Goal: Transaction & Acquisition: Obtain resource

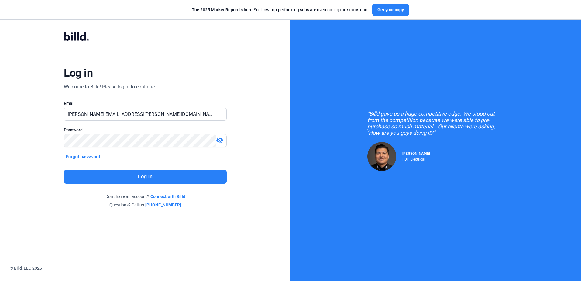
click at [130, 178] on button "Log in" at bounding box center [145, 177] width 163 height 14
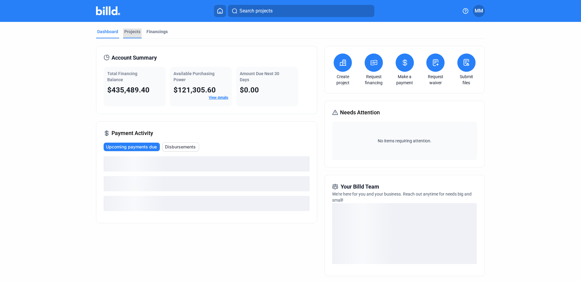
click at [133, 31] on div "Projects" at bounding box center [132, 32] width 16 height 6
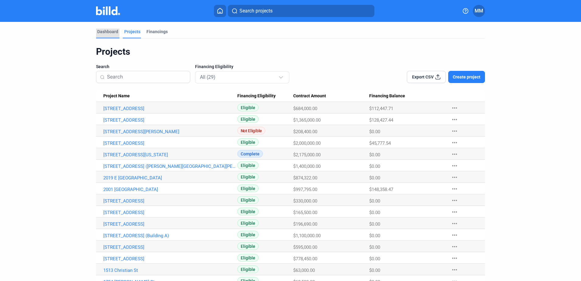
click at [115, 33] on div "Dashboard" at bounding box center [107, 32] width 21 height 6
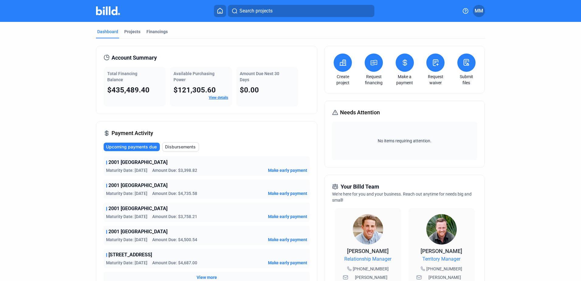
click at [382, 63] on div "Request financing" at bounding box center [373, 70] width 21 height 32
click at [380, 63] on button at bounding box center [374, 63] width 18 height 18
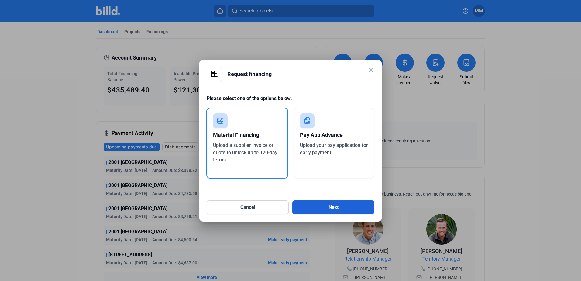
click at [359, 212] on button "Next" at bounding box center [333, 207] width 82 height 14
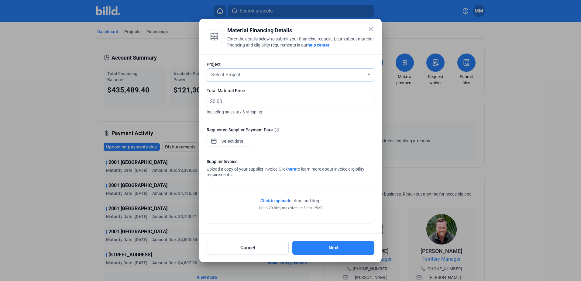
click at [253, 80] on div "Select Project" at bounding box center [291, 75] width 162 height 12
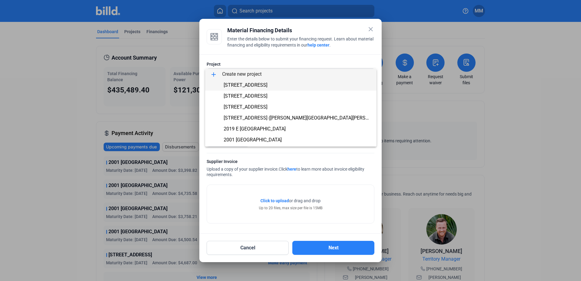
click at [249, 86] on span "[STREET_ADDRESS]" at bounding box center [246, 85] width 44 height 6
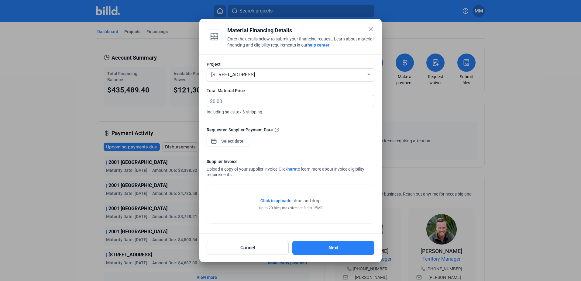
click at [257, 99] on input "text" at bounding box center [290, 101] width 154 height 12
type input "3,527.84"
drag, startPoint x: 206, startPoint y: 134, endPoint x: 211, endPoint y: 134, distance: 4.9
click at [206, 134] on div "Project 2157 E Lehigh Ave (Building B) Total Material Price $ 3,527.84 Includin…" at bounding box center [290, 143] width 182 height 179
click at [219, 134] on span "Open calendar" at bounding box center [214, 138] width 15 height 15
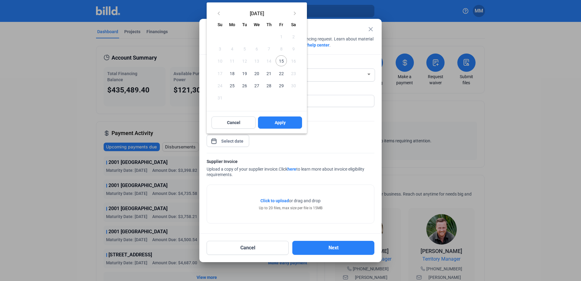
click at [283, 61] on span "15" at bounding box center [281, 60] width 11 height 11
click at [275, 120] on span "Apply" at bounding box center [280, 122] width 11 height 6
type input "[DATE]"
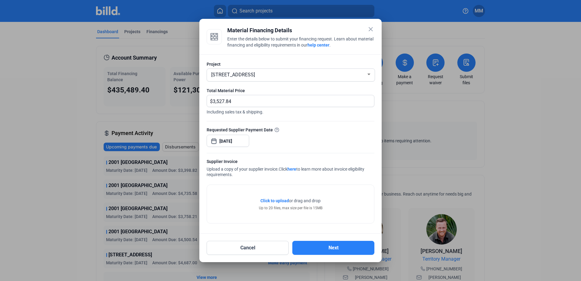
click at [276, 200] on span "Click to upload" at bounding box center [275, 200] width 29 height 5
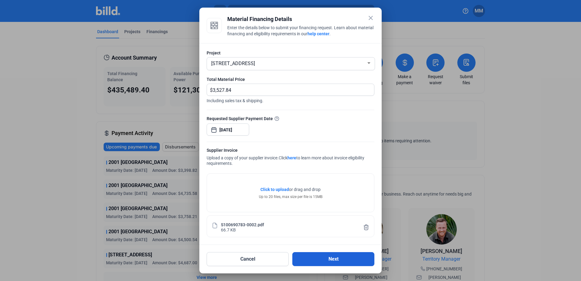
click at [335, 257] on button "Next" at bounding box center [333, 259] width 82 height 14
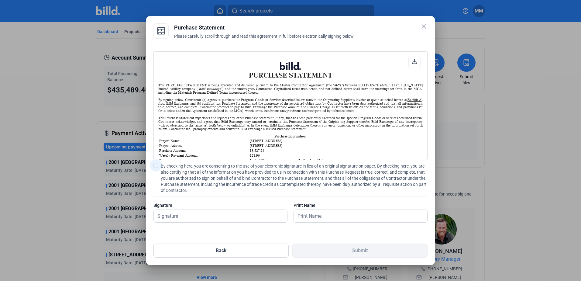
click at [201, 172] on span "By checking here, you are consenting to the use of your electronic signature in…" at bounding box center [294, 178] width 267 height 30
click at [0, 0] on input "By checking here, you are consenting to the use of your electronic signature in…" at bounding box center [0, 0] width 0 height 0
click at [223, 220] on input "text" at bounding box center [220, 216] width 133 height 12
type input "[PERSON_NAME][DATE]"
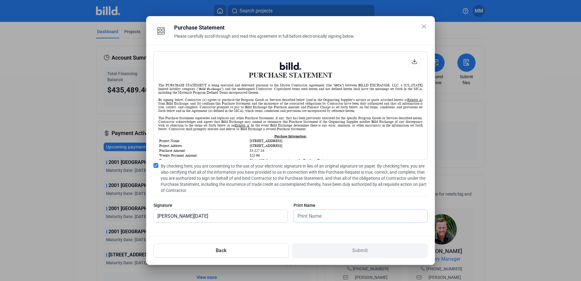
type input "[PERSON_NAME][DATE]"
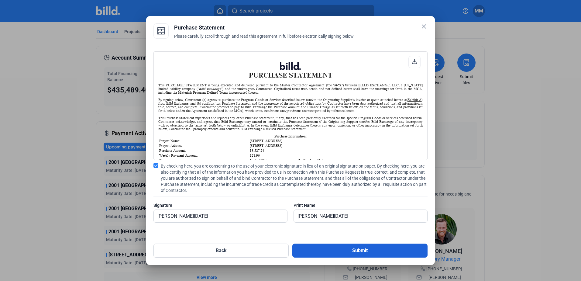
click at [336, 252] on button "Submit" at bounding box center [359, 251] width 135 height 14
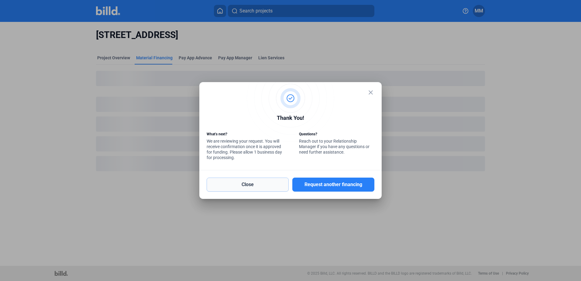
click at [254, 183] on button "Close" at bounding box center [248, 185] width 82 height 14
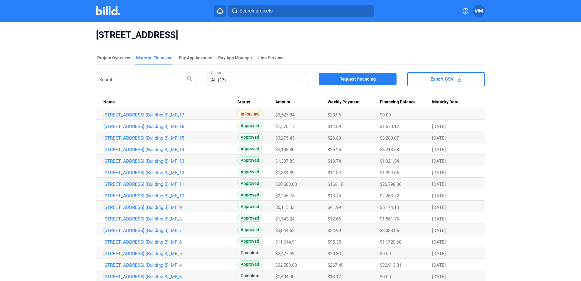
click at [371, 83] on button "Request financing" at bounding box center [358, 79] width 78 height 12
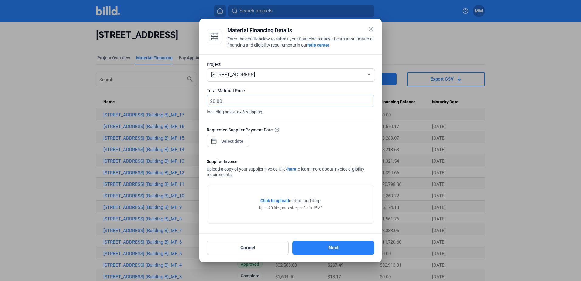
click at [277, 101] on input "text" at bounding box center [290, 101] width 154 height 12
type input "1,676.59"
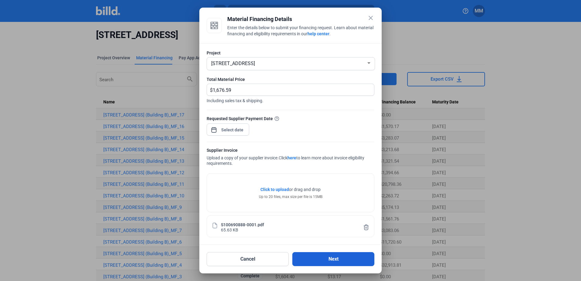
click at [317, 257] on button "Next" at bounding box center [333, 259] width 82 height 14
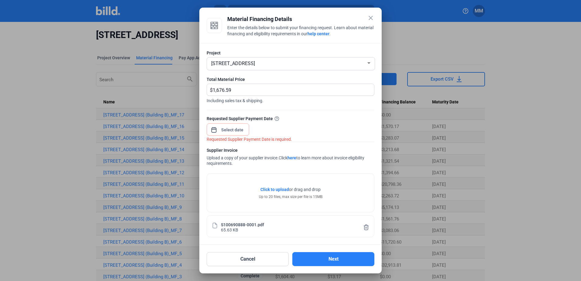
click at [233, 135] on div at bounding box center [233, 129] width 26 height 11
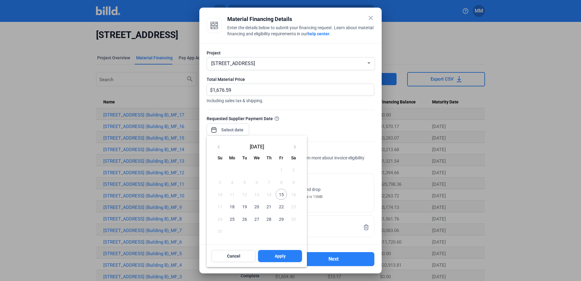
click at [237, 130] on div at bounding box center [290, 140] width 581 height 281
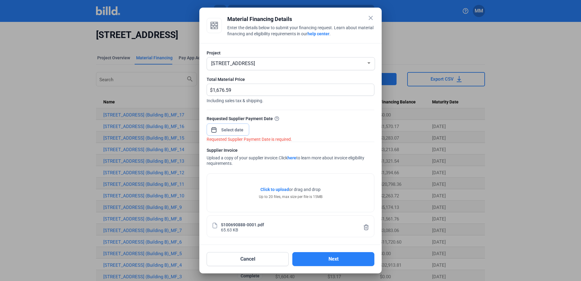
click at [237, 130] on input at bounding box center [233, 129] width 26 height 7
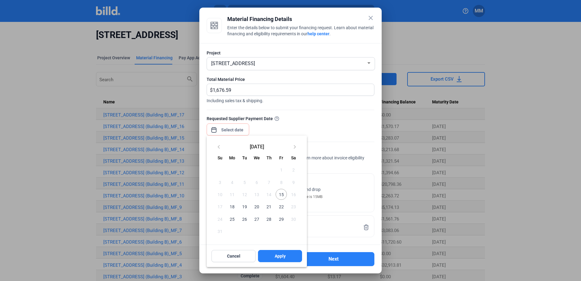
click at [279, 194] on span "15" at bounding box center [281, 194] width 11 height 11
click at [287, 257] on button "Apply" at bounding box center [280, 256] width 44 height 12
type input "[DATE]"
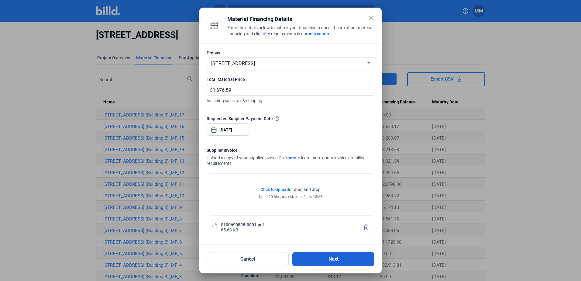
click at [318, 255] on button "Next" at bounding box center [333, 259] width 82 height 14
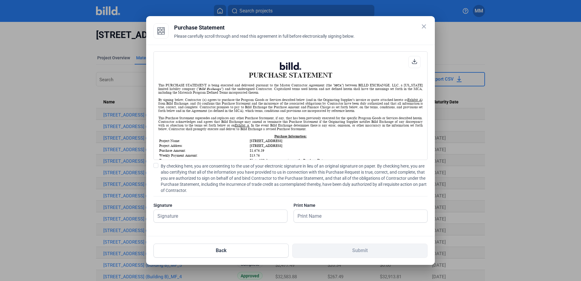
scroll to position [0, 0]
click at [185, 193] on div "By checking here, you are consenting to the use of your electronic signature in…" at bounding box center [291, 196] width 274 height 66
click at [185, 186] on span "By checking here, you are consenting to the use of your electronic signature in…" at bounding box center [294, 178] width 267 height 30
click at [0, 0] on input "By checking here, you are consenting to the use of your electronic signature in…" at bounding box center [0, 0] width 0 height 0
click at [188, 226] on div at bounding box center [221, 226] width 134 height 6
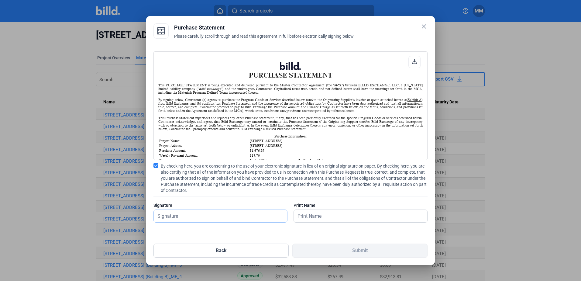
click at [190, 216] on input "text" at bounding box center [217, 216] width 127 height 12
type input "[PERSON_NAME][DATE]"
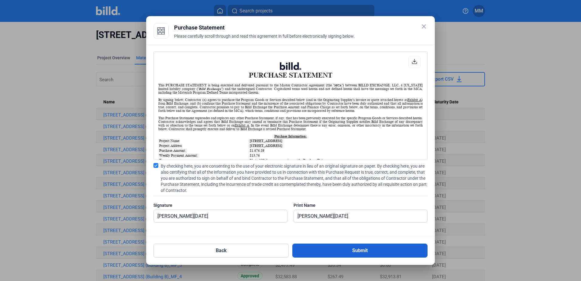
click at [355, 245] on button "Submit" at bounding box center [359, 251] width 135 height 14
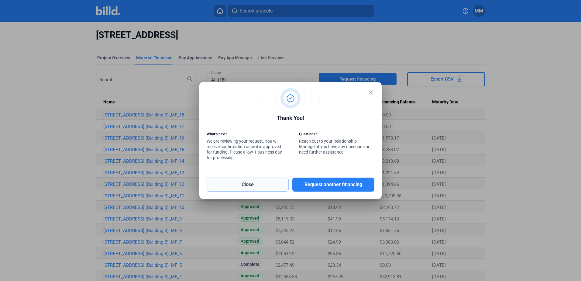
click at [235, 185] on button "Close" at bounding box center [248, 185] width 82 height 14
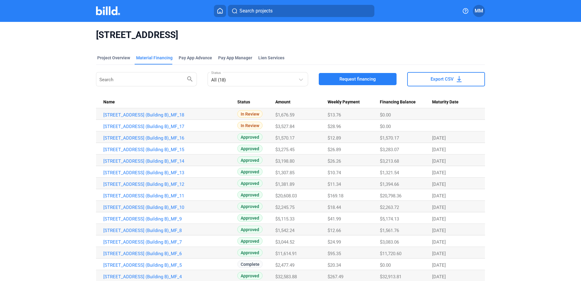
click at [333, 76] on button "Request financing" at bounding box center [358, 79] width 78 height 12
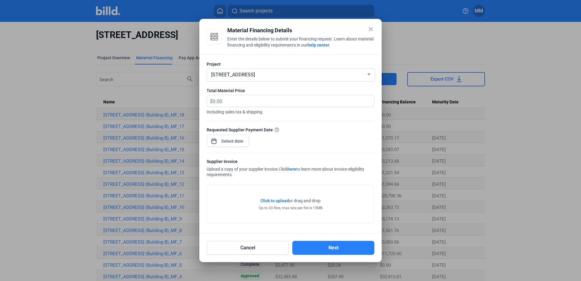
click at [377, 29] on mat-dialog-container "close Material Financing Details Enter the details below to submit your financi…" at bounding box center [290, 141] width 182 height 244
click at [372, 29] on mat-icon "close" at bounding box center [370, 29] width 7 height 7
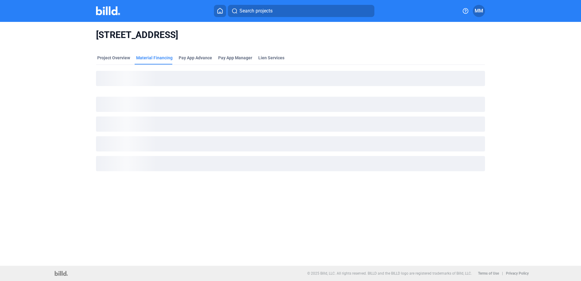
click at [337, 12] on button "Search projects" at bounding box center [301, 11] width 147 height 12
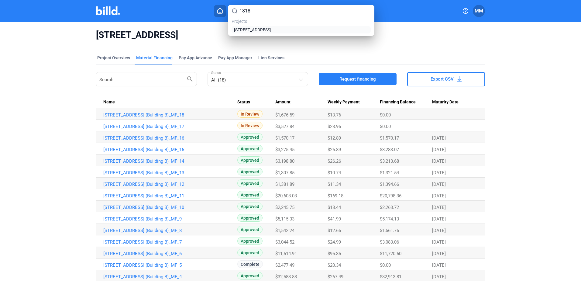
type input "1818"
click at [339, 33] on div "[STREET_ADDRESS]" at bounding box center [301, 29] width 139 height 7
click at [339, 31] on link "[STREET_ADDRESS]" at bounding box center [301, 30] width 137 height 6
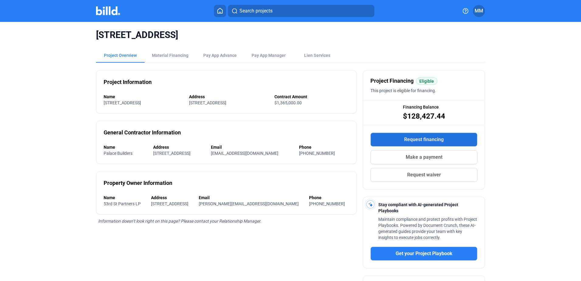
click at [400, 141] on button "Request financing" at bounding box center [424, 140] width 107 height 14
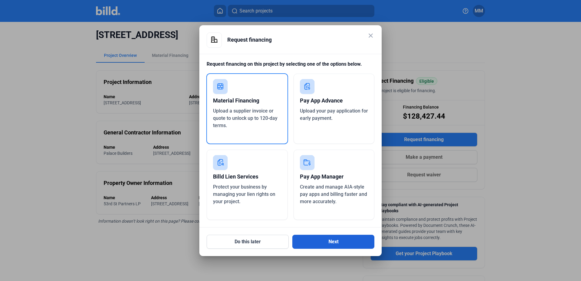
click at [351, 247] on button "Next" at bounding box center [333, 242] width 82 height 14
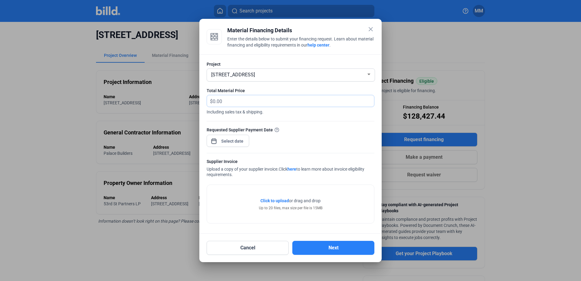
click at [251, 102] on input "text" at bounding box center [290, 101] width 154 height 12
type input "3,985.53"
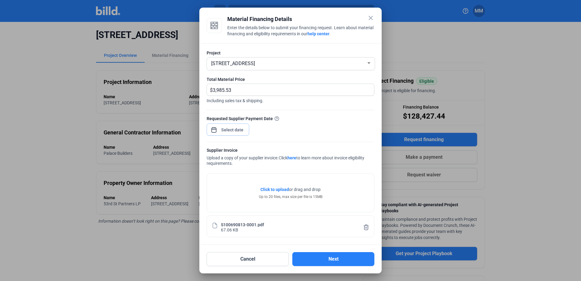
click at [222, 131] on div "close Material Financing Details Enter the details below to submit your financi…" at bounding box center [290, 140] width 581 height 281
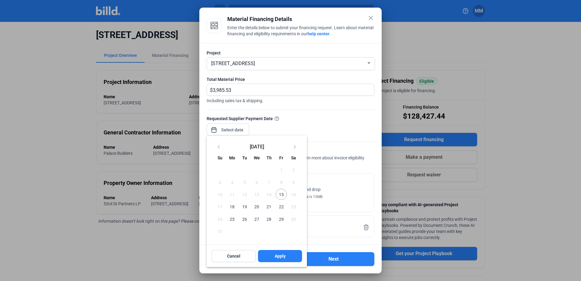
click at [280, 192] on span "15" at bounding box center [281, 194] width 11 height 11
click at [288, 252] on button "Apply" at bounding box center [280, 256] width 44 height 12
type input "[DATE]"
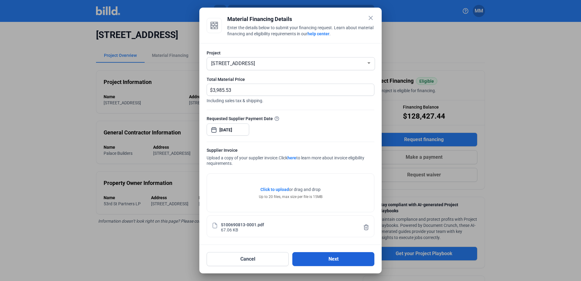
click at [316, 258] on button "Next" at bounding box center [333, 259] width 82 height 14
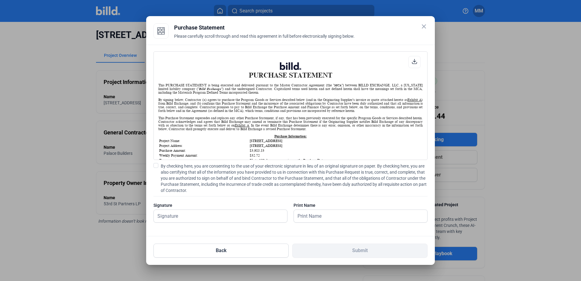
scroll to position [0, 0]
click at [248, 167] on span "By checking here, you are consenting to the use of your electronic signature in…" at bounding box center [294, 178] width 267 height 30
click at [0, 0] on input "By checking here, you are consenting to the use of your electronic signature in…" at bounding box center [0, 0] width 0 height 0
click at [239, 219] on input "text" at bounding box center [220, 216] width 133 height 12
type input "[PERSON_NAME][DATE]"
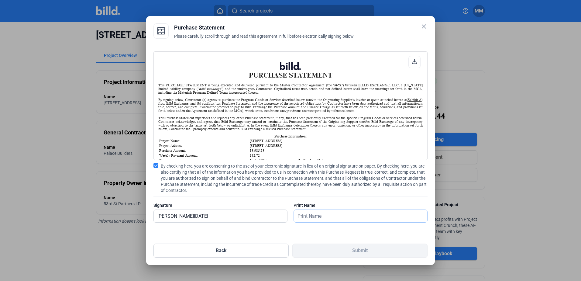
type input "[PERSON_NAME][DATE]"
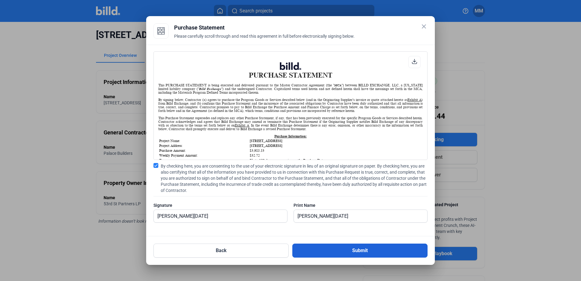
click at [326, 252] on button "Submit" at bounding box center [359, 251] width 135 height 14
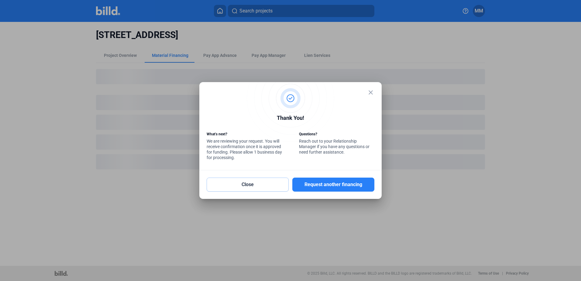
drag, startPoint x: 266, startPoint y: 186, endPoint x: 229, endPoint y: 10, distance: 180.0
click at [266, 186] on button "Close" at bounding box center [248, 185] width 82 height 14
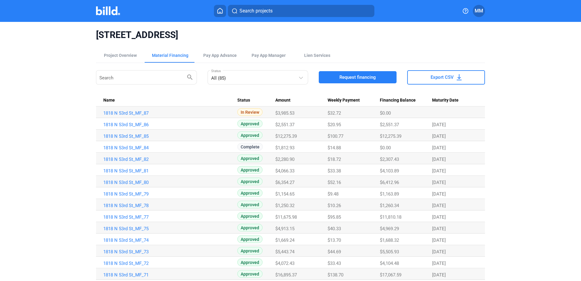
drag, startPoint x: 332, startPoint y: 85, endPoint x: 340, endPoint y: 81, distance: 8.7
click at [332, 85] on div "Search search All (85) Status Request financing Export CSV" at bounding box center [290, 77] width 389 height 17
click at [374, 76] on span "Request financing" at bounding box center [358, 77] width 36 height 6
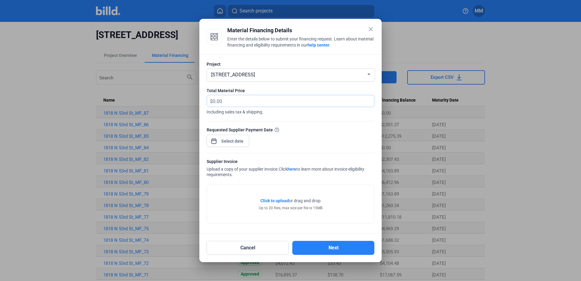
click at [244, 101] on input "text" at bounding box center [290, 101] width 154 height 12
type input "1,978.04"
click at [238, 142] on div "close Material Financing Details Enter the details below to submit your financi…" at bounding box center [290, 140] width 581 height 281
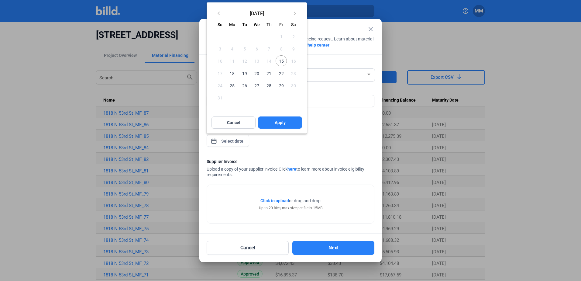
click at [278, 61] on span "15" at bounding box center [281, 60] width 11 height 11
click at [294, 123] on button "Apply" at bounding box center [280, 122] width 44 height 12
type input "[DATE]"
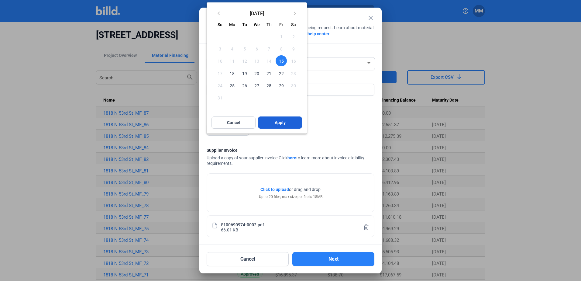
click at [286, 118] on button "Apply" at bounding box center [280, 122] width 44 height 12
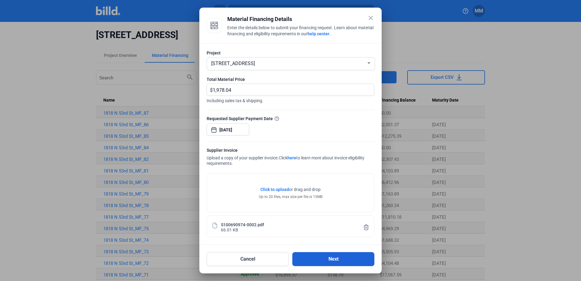
click at [310, 254] on button "Next" at bounding box center [333, 259] width 82 height 14
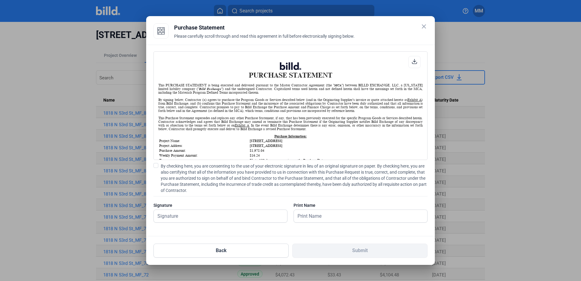
click at [217, 174] on span "By checking here, you are consenting to the use of your electronic signature in…" at bounding box center [294, 178] width 267 height 30
click at [0, 0] on input "By checking here, you are consenting to the use of your electronic signature in…" at bounding box center [0, 0] width 0 height 0
click at [210, 210] on input "text" at bounding box center [217, 216] width 127 height 12
type input "[PERSON_NAME][DATE]"
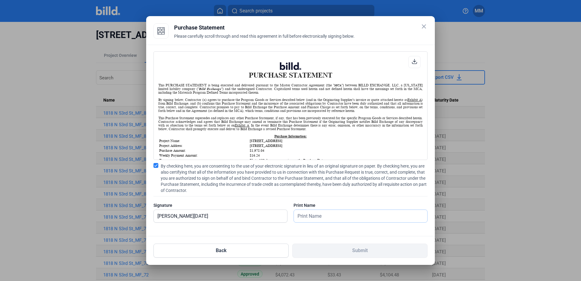
type input "[PERSON_NAME][DATE]"
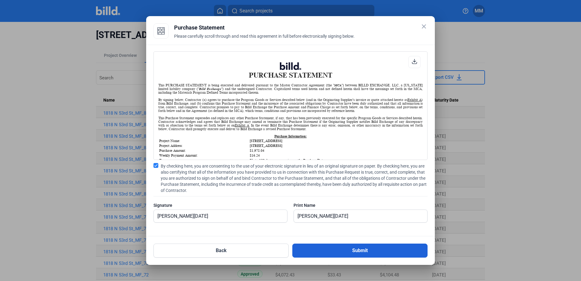
click at [305, 245] on button "Submit" at bounding box center [359, 251] width 135 height 14
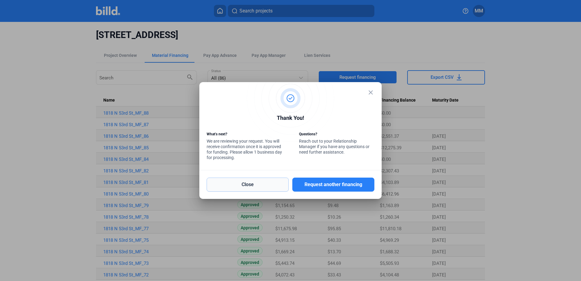
click at [278, 186] on button "Close" at bounding box center [248, 185] width 82 height 14
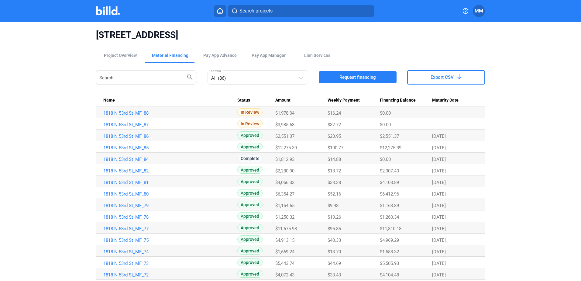
click at [340, 76] on span "Request financing" at bounding box center [358, 77] width 36 height 6
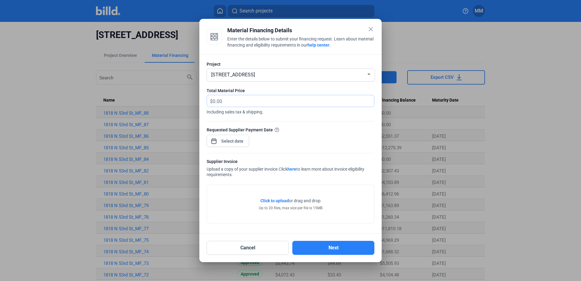
click at [258, 96] on input "text" at bounding box center [290, 101] width 154 height 12
type input "1,978.04"
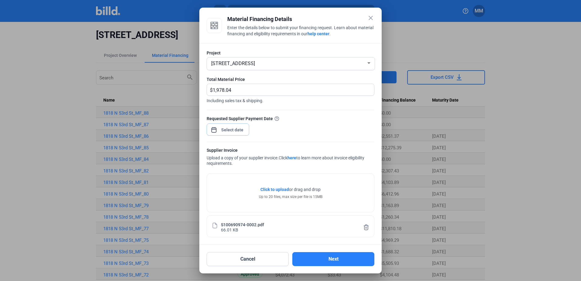
click at [231, 128] on div "close Material Financing Details Enter the details below to submit your financi…" at bounding box center [290, 140] width 581 height 281
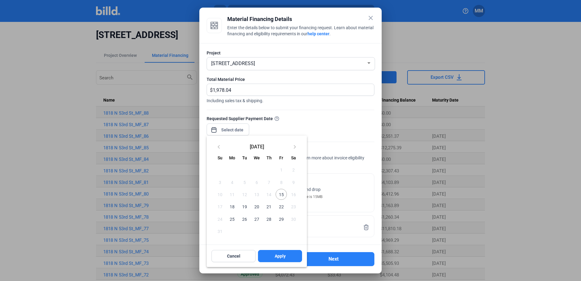
click at [277, 194] on span "15" at bounding box center [281, 194] width 11 height 11
click at [286, 251] on button "Apply" at bounding box center [280, 256] width 44 height 12
type input "[DATE]"
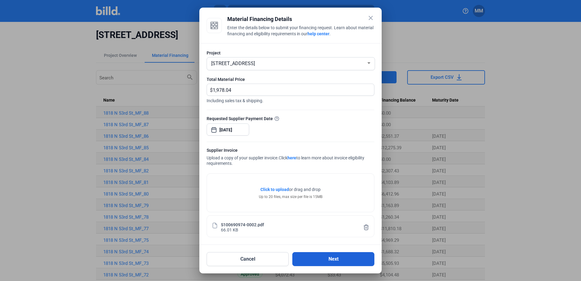
click at [317, 261] on button "Next" at bounding box center [333, 259] width 82 height 14
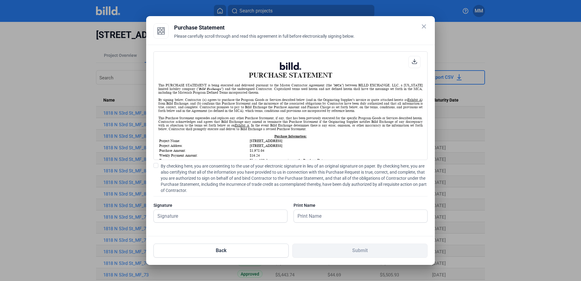
scroll to position [0, 0]
click at [202, 172] on span "By checking here, you are consenting to the use of your electronic signature in…" at bounding box center [294, 178] width 267 height 30
click at [0, 0] on input "By checking here, you are consenting to the use of your electronic signature in…" at bounding box center [0, 0] width 0 height 0
click at [205, 225] on div at bounding box center [221, 226] width 134 height 6
click at [206, 218] on input "text" at bounding box center [220, 216] width 133 height 12
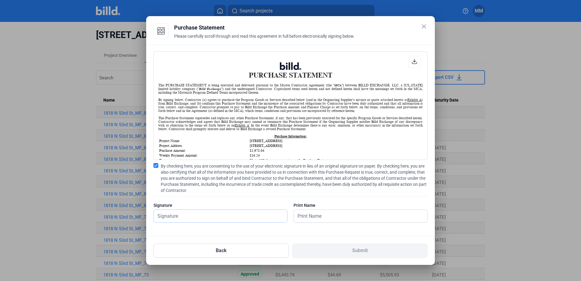
type input "[PERSON_NAME][DATE]"
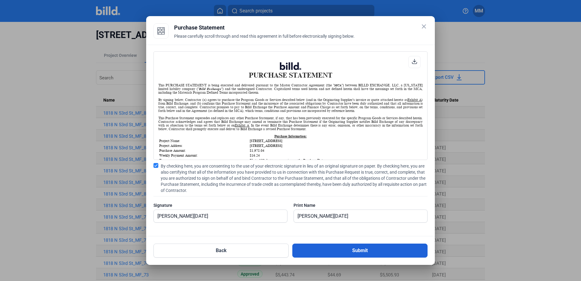
click at [302, 245] on button "Submit" at bounding box center [359, 251] width 135 height 14
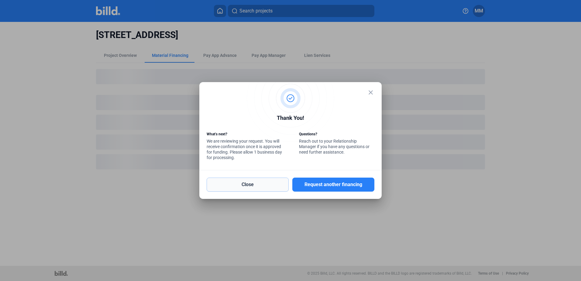
click at [269, 182] on button "Close" at bounding box center [248, 185] width 82 height 14
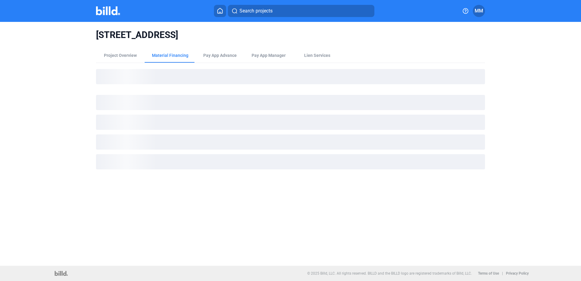
click at [292, 14] on button "Search projects" at bounding box center [301, 11] width 147 height 12
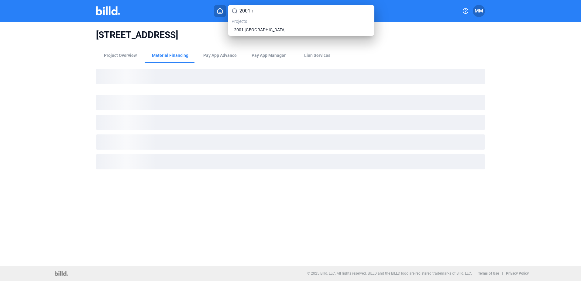
type input "2001 r"
click at [278, 25] on div "Projects 2001 [GEOGRAPHIC_DATA]" at bounding box center [301, 25] width 139 height 15
click at [278, 28] on link "2001 [GEOGRAPHIC_DATA]" at bounding box center [301, 30] width 137 height 6
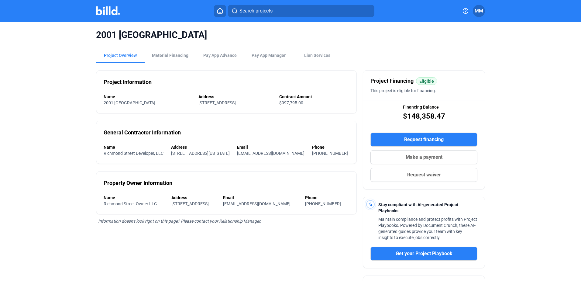
click at [411, 138] on span "Request financing" at bounding box center [424, 139] width 40 height 7
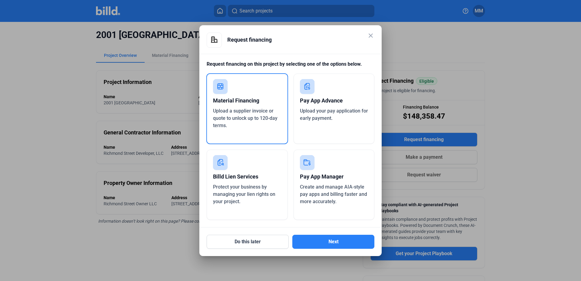
click at [258, 122] on div "Upload a supplier invoice or quote to unlock up to 120-day terms." at bounding box center [247, 118] width 68 height 22
click at [334, 240] on button "Next" at bounding box center [333, 242] width 82 height 14
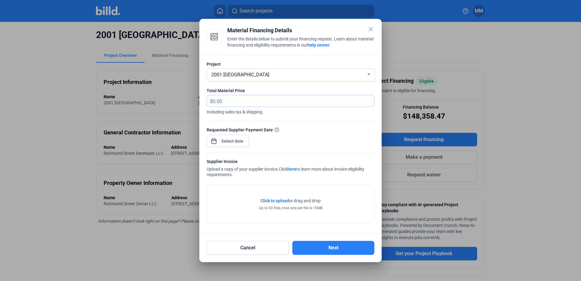
click at [244, 100] on input "text" at bounding box center [293, 101] width 161 height 12
type input "3,459.89"
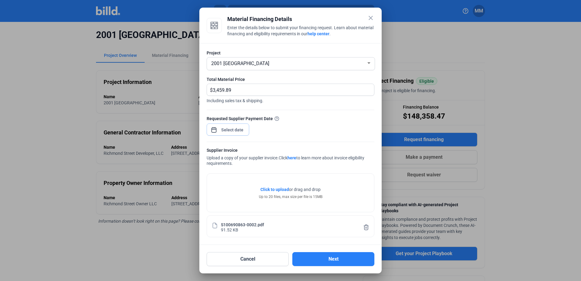
click at [226, 132] on div "close Material Financing Details Enter the details below to submit your financi…" at bounding box center [290, 140] width 581 height 281
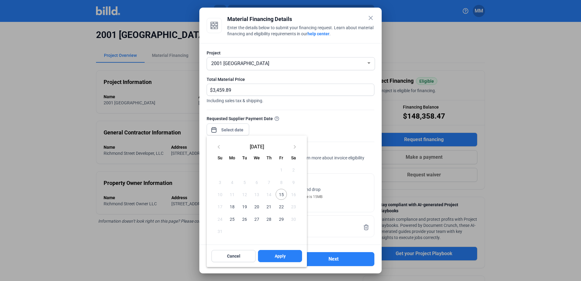
click at [283, 195] on span "15" at bounding box center [281, 194] width 11 height 11
click at [287, 254] on button "Apply" at bounding box center [280, 256] width 44 height 12
type input "[DATE]"
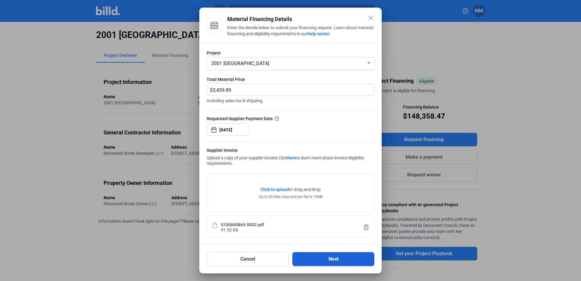
click at [322, 255] on button "Next" at bounding box center [333, 259] width 82 height 14
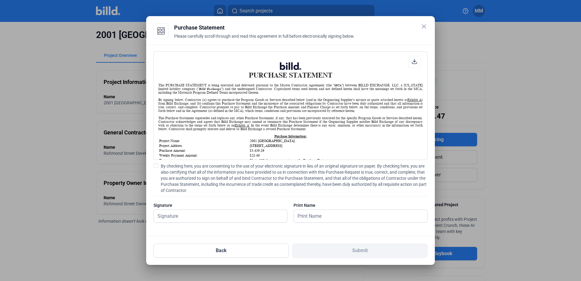
scroll to position [0, 0]
click at [206, 197] on div "By checking here, you are consenting to the use of your electronic signature in…" at bounding box center [291, 196] width 274 height 66
click at [202, 164] on span "By checking here, you are consenting to the use of your electronic signature in…" at bounding box center [294, 178] width 267 height 30
click at [0, 0] on input "By checking here, you are consenting to the use of your electronic signature in…" at bounding box center [0, 0] width 0 height 0
click at [213, 224] on div at bounding box center [221, 226] width 134 height 6
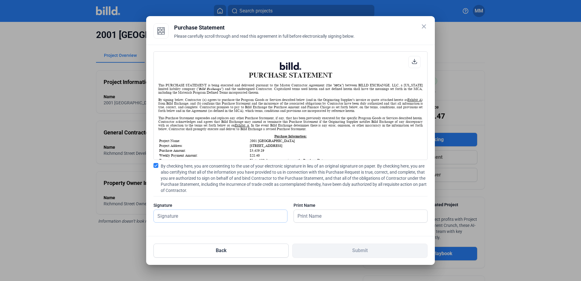
click at [214, 217] on input "text" at bounding box center [217, 216] width 127 height 12
type input "[PERSON_NAME][DATE]"
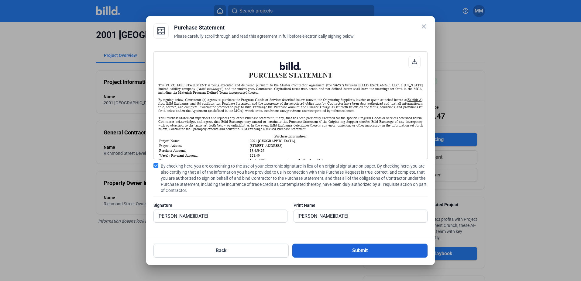
click at [359, 253] on button "Submit" at bounding box center [359, 251] width 135 height 14
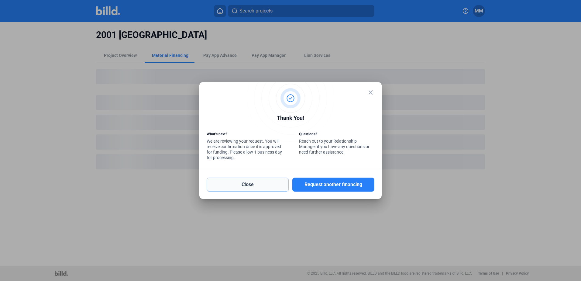
click at [251, 183] on button "Close" at bounding box center [248, 185] width 82 height 14
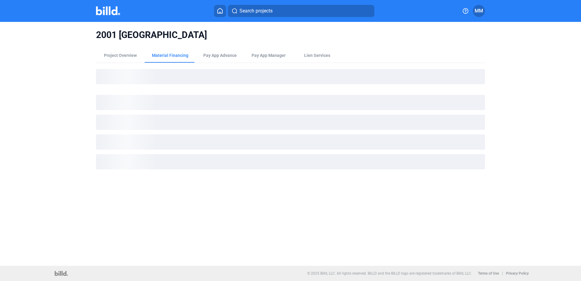
click at [286, 10] on button "Search projects" at bounding box center [301, 11] width 147 height 12
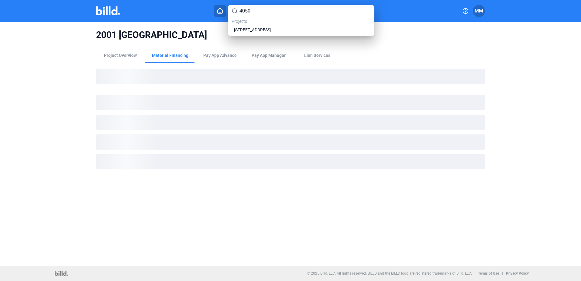
type input "4050"
click at [279, 25] on div "Projects 4050 Conshohocken Road" at bounding box center [301, 25] width 139 height 15
click at [271, 29] on span "[STREET_ADDRESS]" at bounding box center [252, 30] width 37 height 6
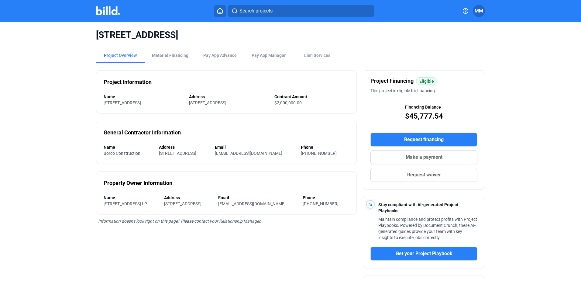
click at [396, 137] on button "Request financing" at bounding box center [424, 140] width 107 height 14
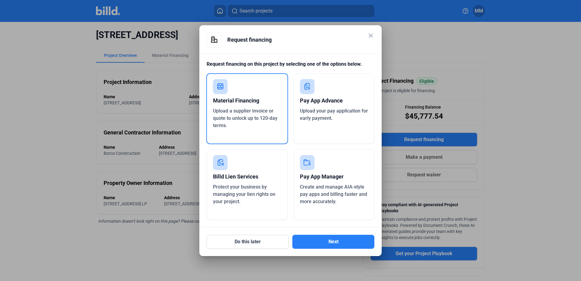
click at [267, 132] on div "Material Financing Upload a supplier invoice or quote to unlock up to 120-day t…" at bounding box center [247, 108] width 82 height 71
click at [318, 236] on button "Next" at bounding box center [333, 242] width 82 height 14
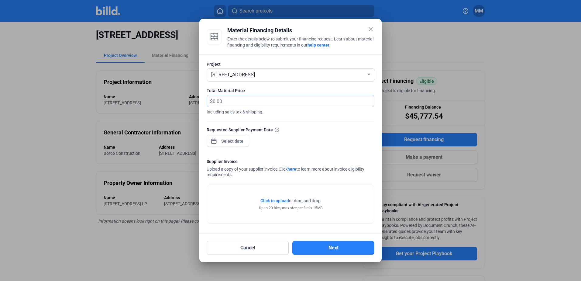
click at [241, 102] on input "text" at bounding box center [293, 101] width 161 height 12
type input "1,060.29"
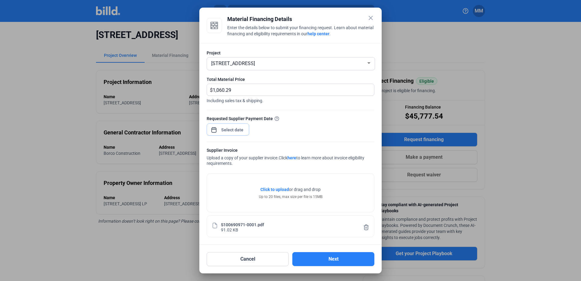
click at [236, 128] on div "close Material Financing Details Enter the details below to submit your financi…" at bounding box center [290, 140] width 581 height 281
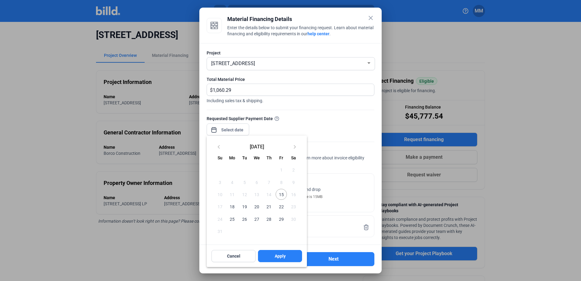
click at [280, 195] on span "15" at bounding box center [281, 194] width 11 height 11
click at [289, 255] on button "Apply" at bounding box center [280, 256] width 44 height 12
type input "[DATE]"
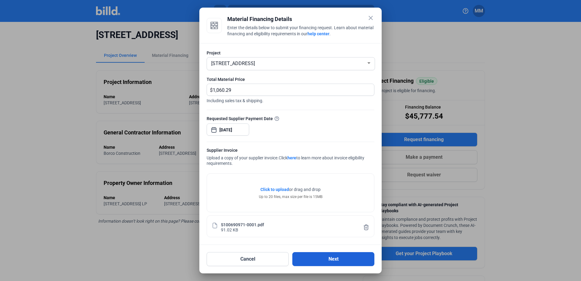
click at [327, 262] on button "Next" at bounding box center [333, 259] width 82 height 14
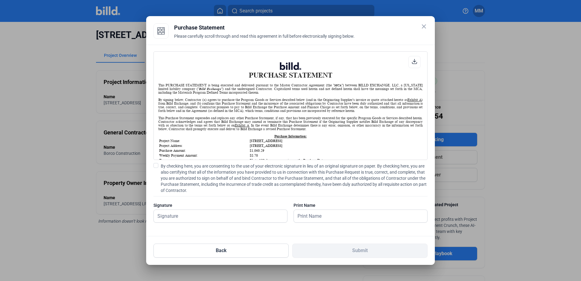
scroll to position [0, 0]
drag, startPoint x: 205, startPoint y: 180, endPoint x: 204, endPoint y: 188, distance: 7.6
click at [205, 180] on span "By checking here, you are consenting to the use of your electronic signature in…" at bounding box center [294, 178] width 267 height 30
click at [0, 0] on input "By checking here, you are consenting to the use of your electronic signature in…" at bounding box center [0, 0] width 0 height 0
click at [201, 223] on div at bounding box center [221, 226] width 134 height 6
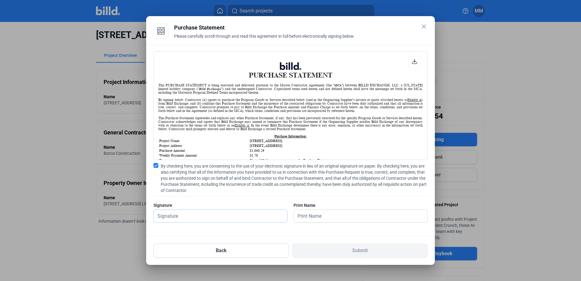
click at [202, 220] on input "text" at bounding box center [217, 216] width 127 height 12
type input "[PERSON_NAME][DATE]"
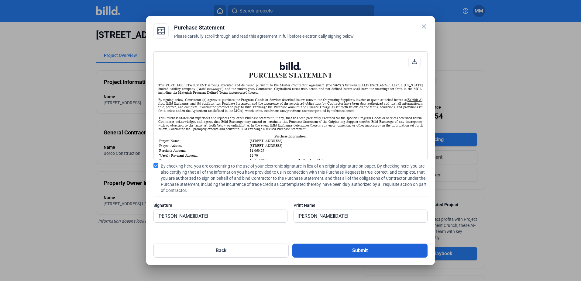
click at [312, 246] on button "Submit" at bounding box center [359, 251] width 135 height 14
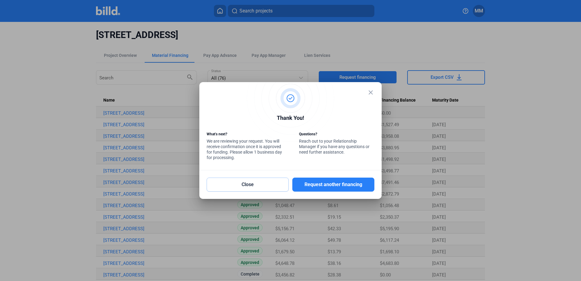
drag, startPoint x: 263, startPoint y: 184, endPoint x: 278, endPoint y: 149, distance: 38.2
click at [263, 184] on button "Close" at bounding box center [248, 185] width 82 height 14
